Goal: Information Seeking & Learning: Learn about a topic

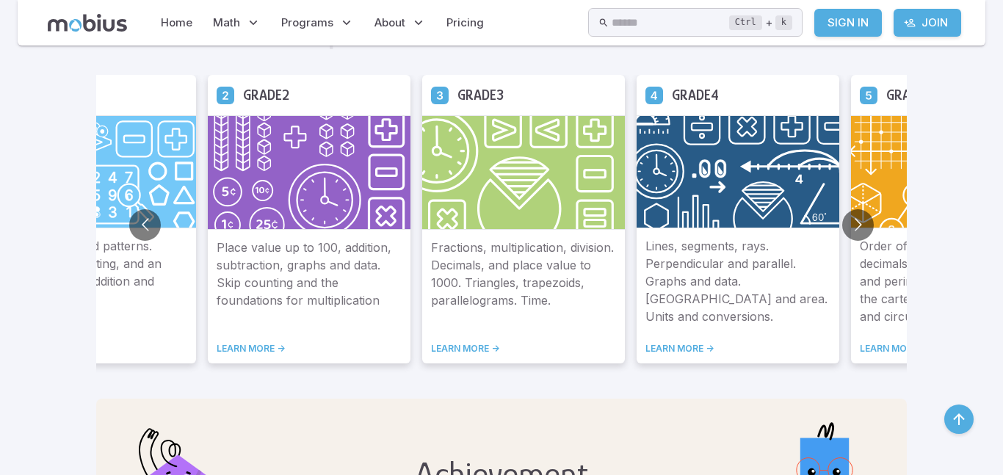
scroll to position [846, 0]
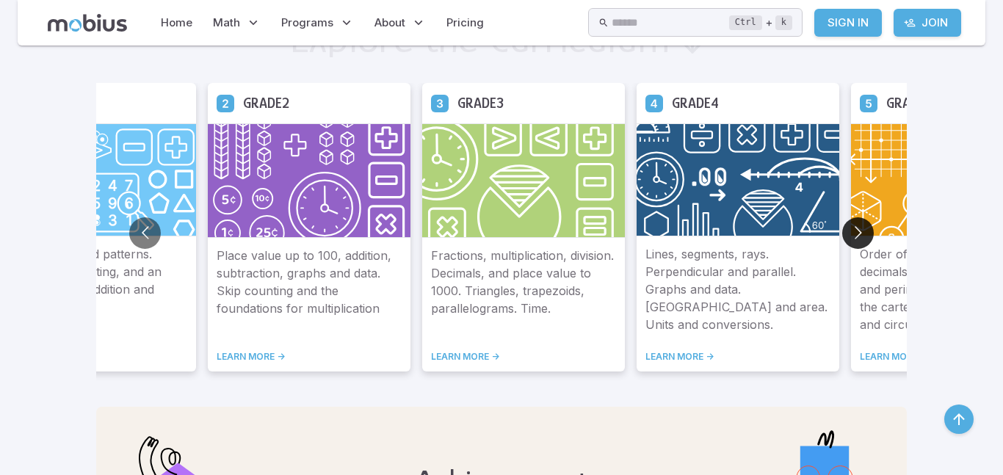
click at [850, 227] on button "Go to next slide" at bounding box center [858, 233] width 32 height 32
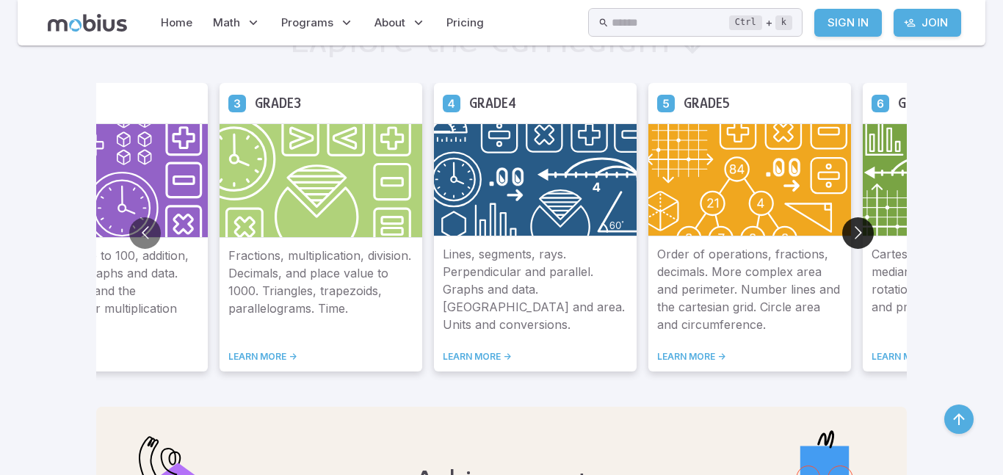
click at [850, 227] on button "Go to next slide" at bounding box center [858, 233] width 32 height 32
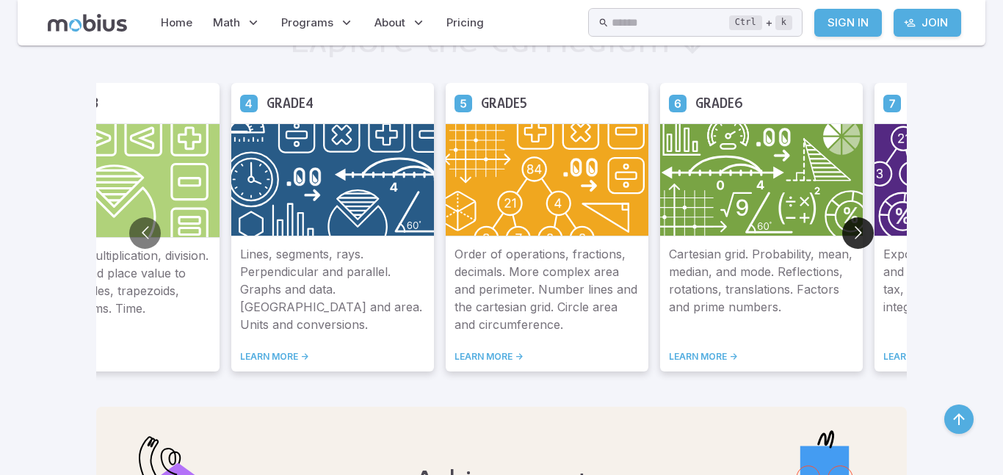
click at [850, 227] on button "Go to next slide" at bounding box center [858, 233] width 32 height 32
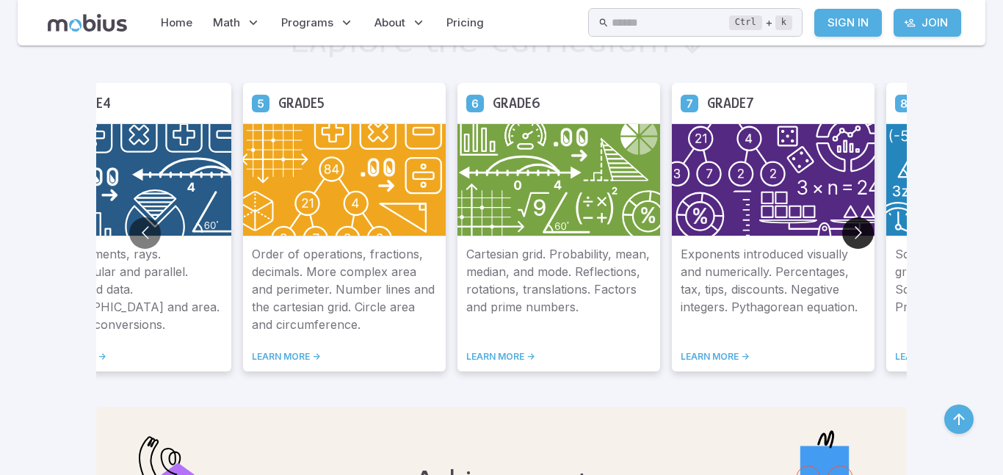
click at [850, 227] on button "Go to next slide" at bounding box center [858, 233] width 32 height 32
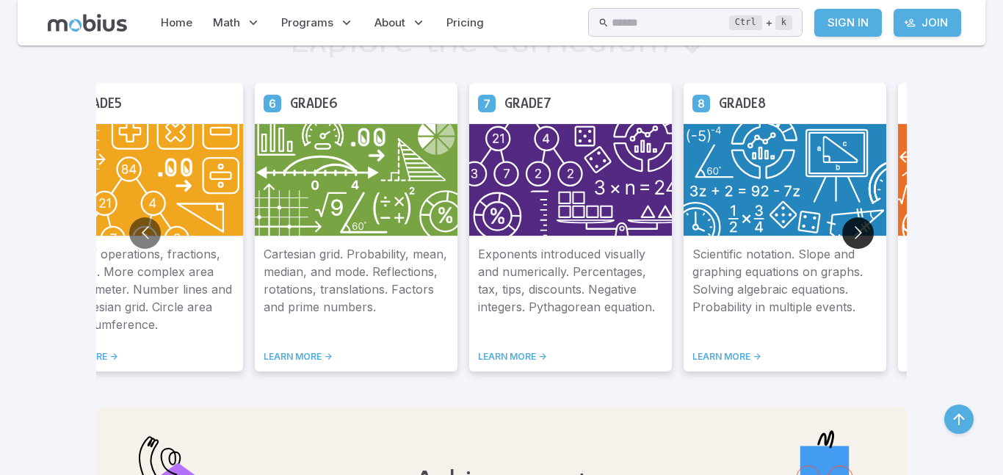
click at [850, 227] on button "Go to next slide" at bounding box center [858, 233] width 32 height 32
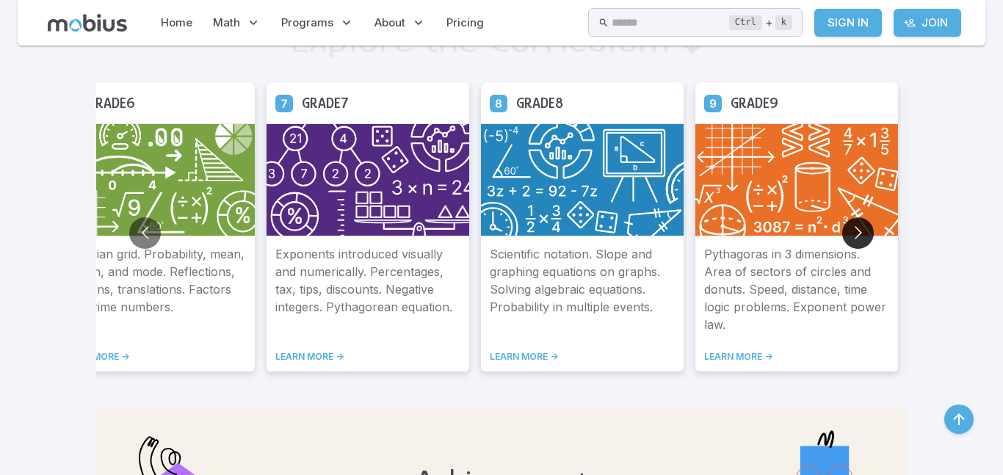
click at [850, 227] on button "Go to next slide" at bounding box center [858, 233] width 32 height 32
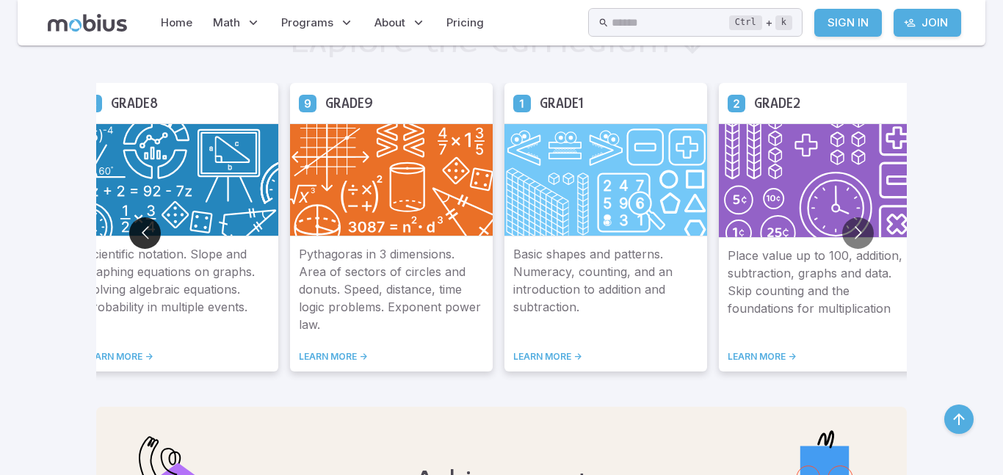
click at [158, 229] on button "Go to previous slide" at bounding box center [145, 233] width 32 height 32
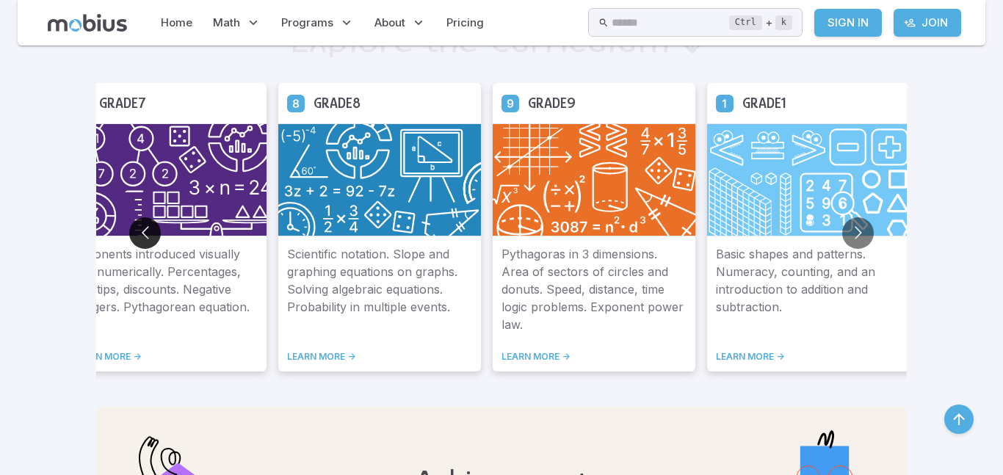
click at [150, 225] on button "Go to previous slide" at bounding box center [145, 233] width 32 height 32
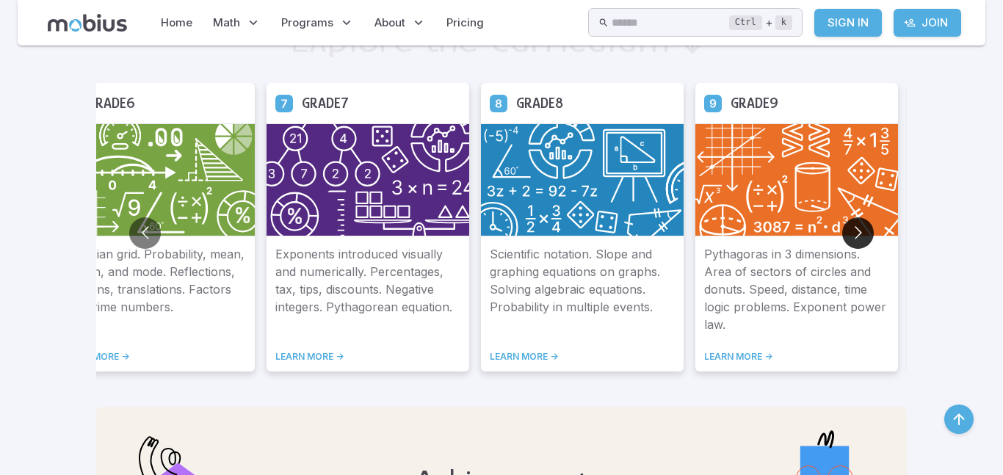
click at [857, 222] on button "Go to next slide" at bounding box center [858, 233] width 32 height 32
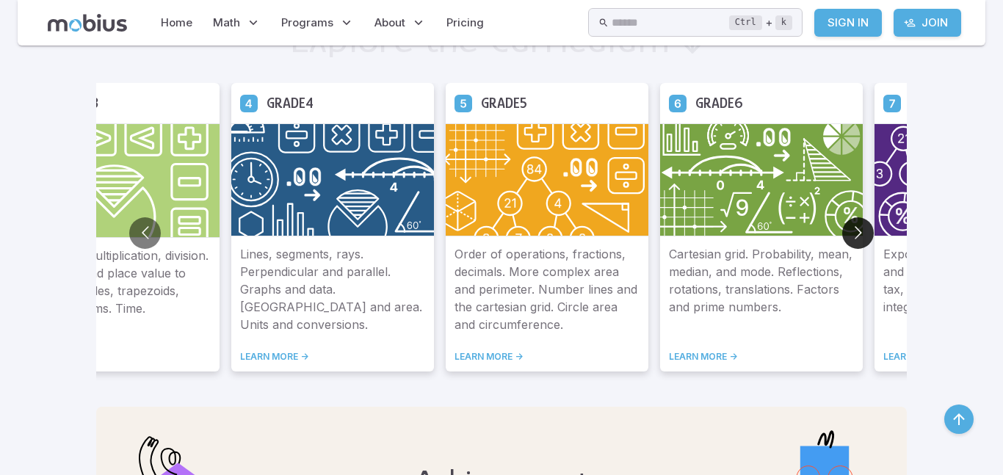
click at [848, 228] on button "Go to next slide" at bounding box center [858, 233] width 32 height 32
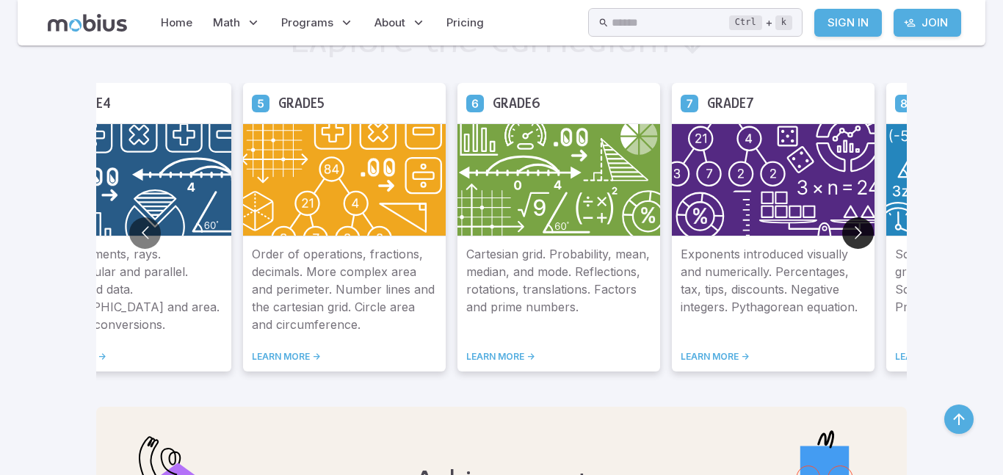
click at [848, 228] on button "Go to next slide" at bounding box center [858, 233] width 32 height 32
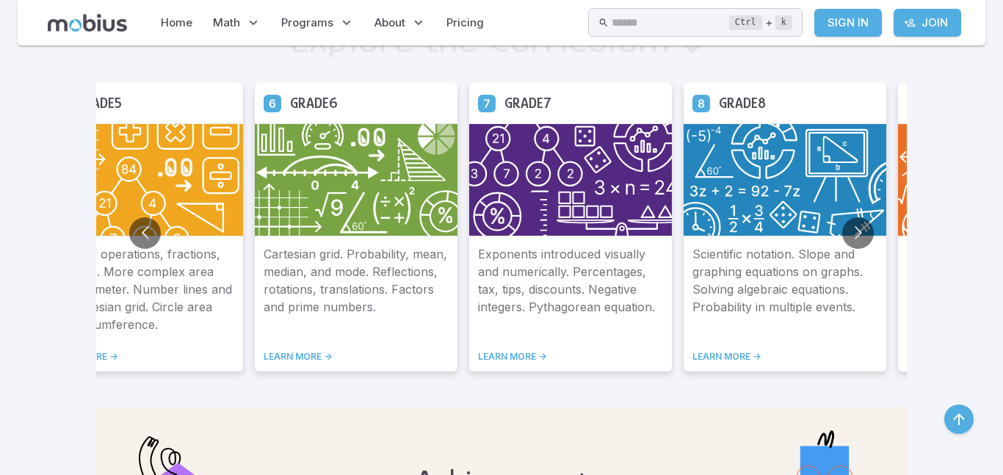
click at [758, 235] on img at bounding box center [784, 179] width 203 height 113
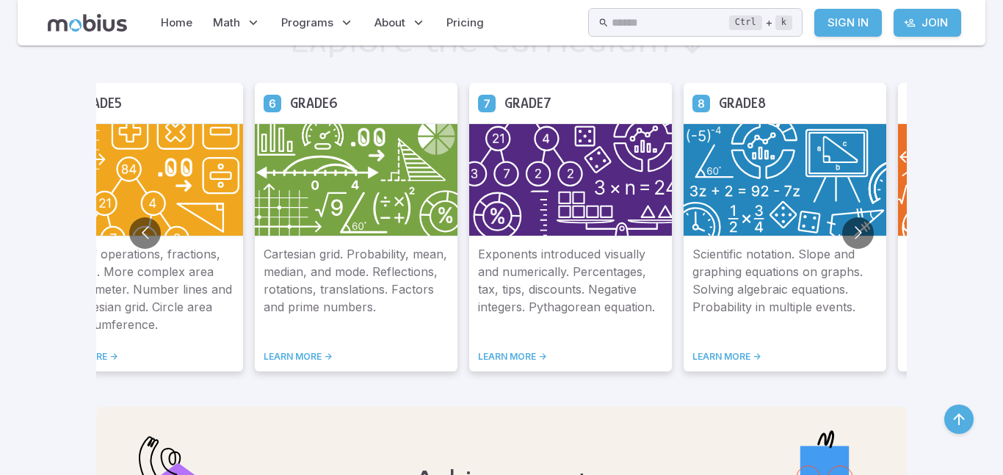
click at [709, 352] on link "LEARN MORE ->" at bounding box center [784, 357] width 185 height 12
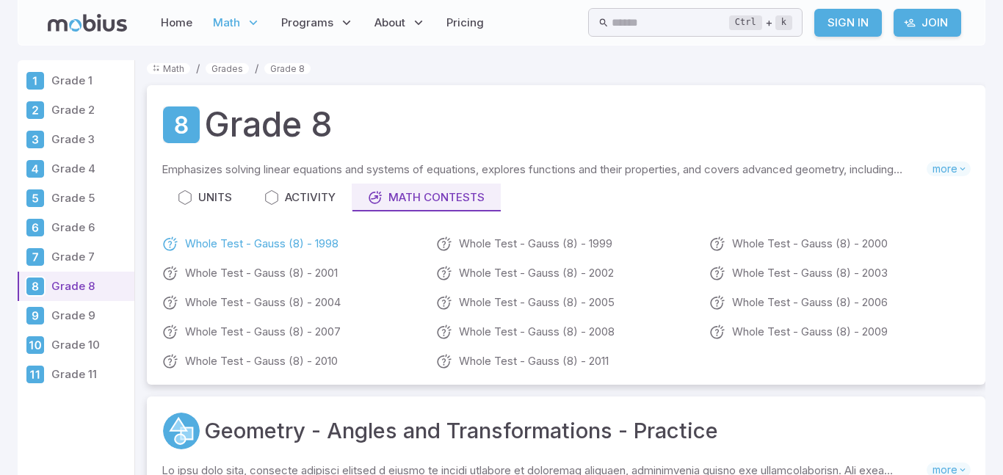
click at [291, 246] on link "Whole Test - Gauss (8) - 1998" at bounding box center [293, 244] width 262 height 18
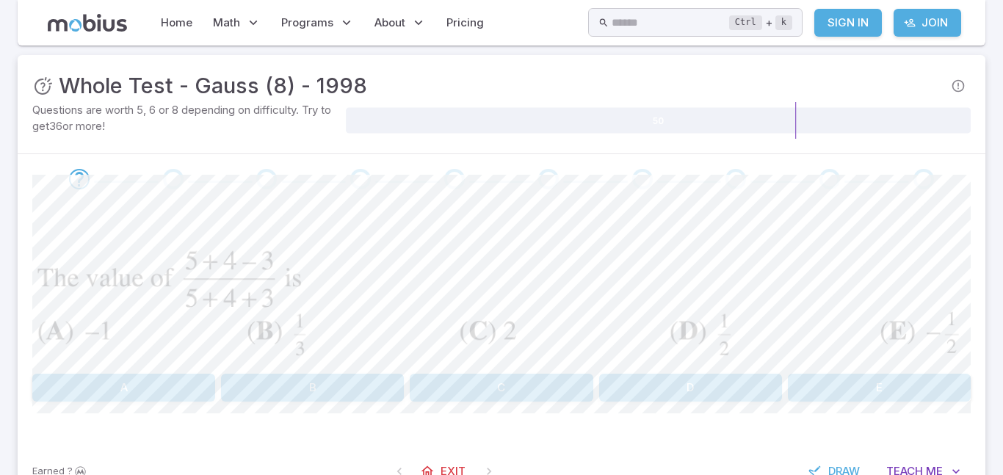
scroll to position [4, 0]
click at [663, 382] on button "D" at bounding box center [690, 388] width 183 height 28
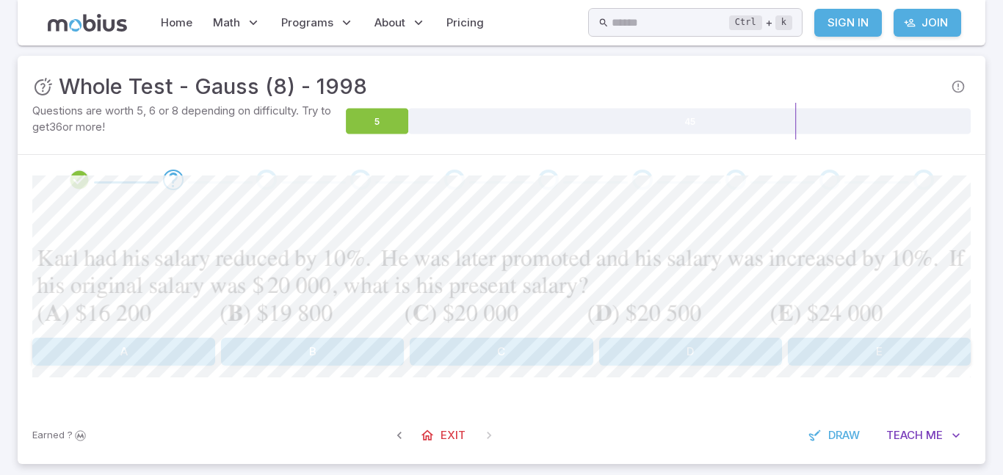
click at [285, 337] on div "A B C D E" at bounding box center [501, 299] width 938 height 131
click at [286, 346] on button "B" at bounding box center [312, 352] width 183 height 28
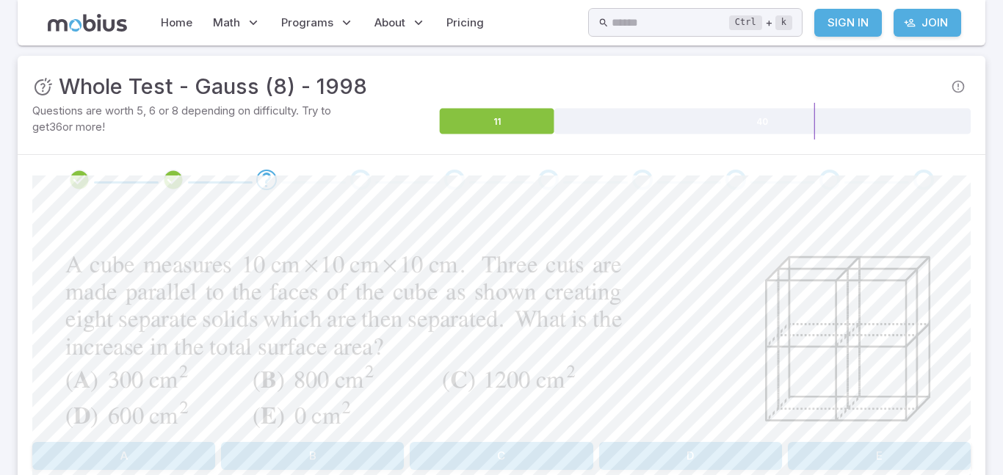
click at [520, 455] on button "C" at bounding box center [501, 456] width 183 height 28
